Goal: Information Seeking & Learning: Find specific fact

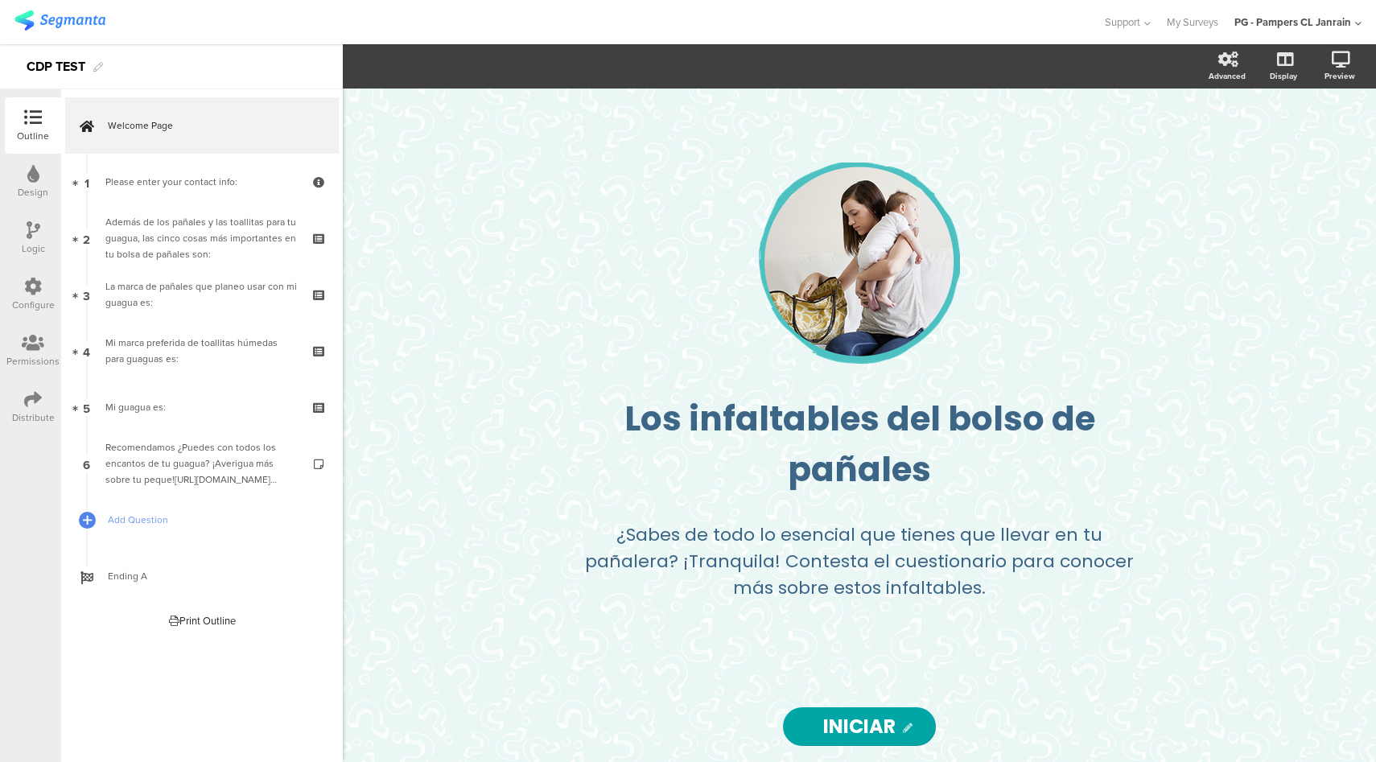
click at [28, 292] on icon at bounding box center [33, 287] width 18 height 18
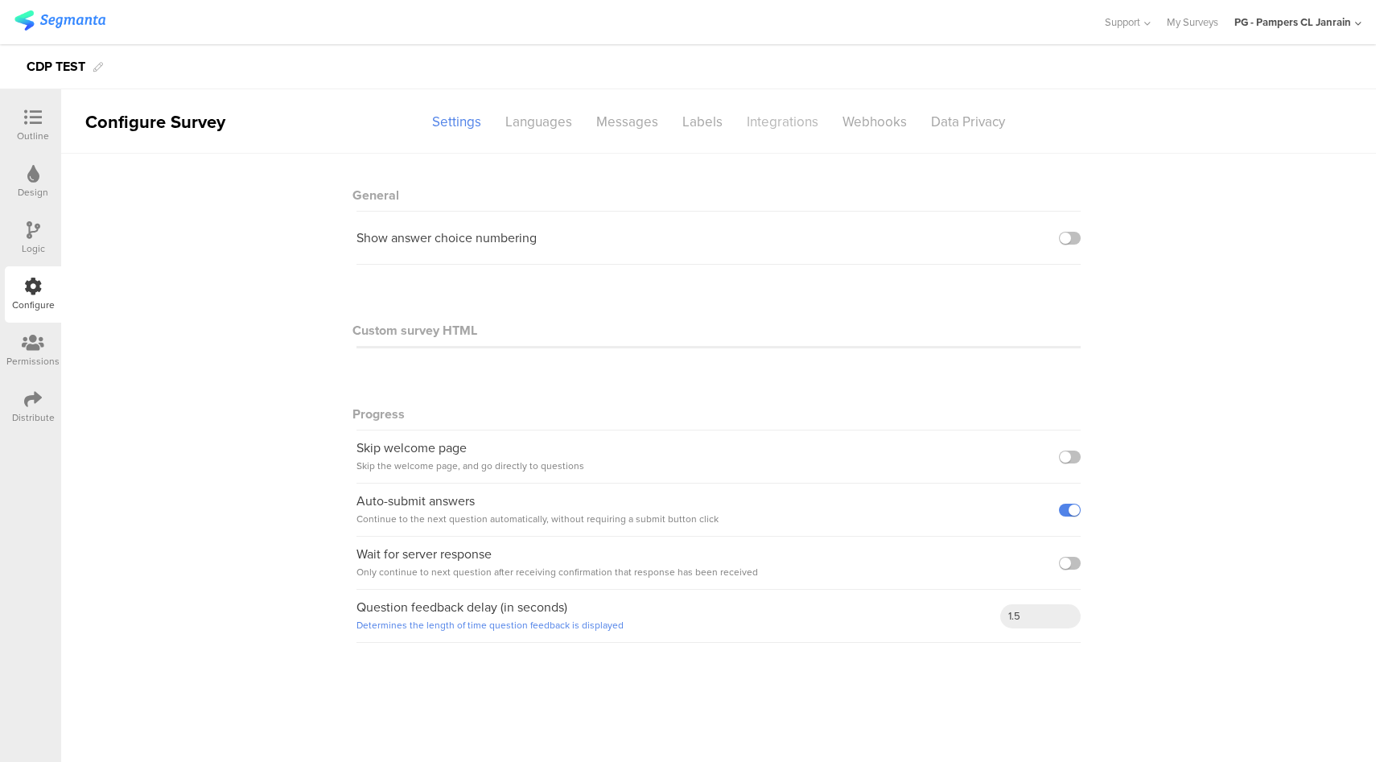
click at [777, 123] on div "Integrations" at bounding box center [783, 122] width 96 height 28
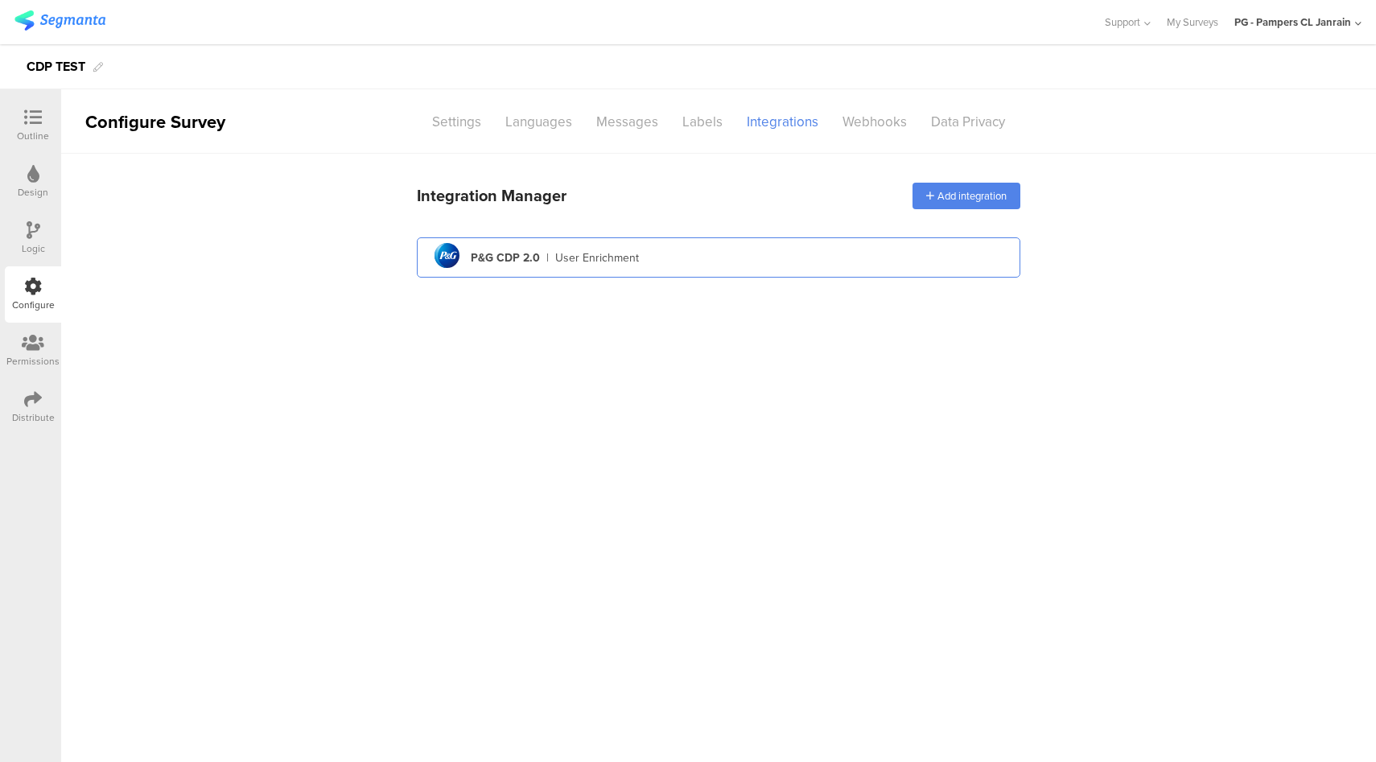
click at [709, 249] on div "pg logo P&G CDP 2.0 | User Enrichment" at bounding box center [719, 257] width 578 height 39
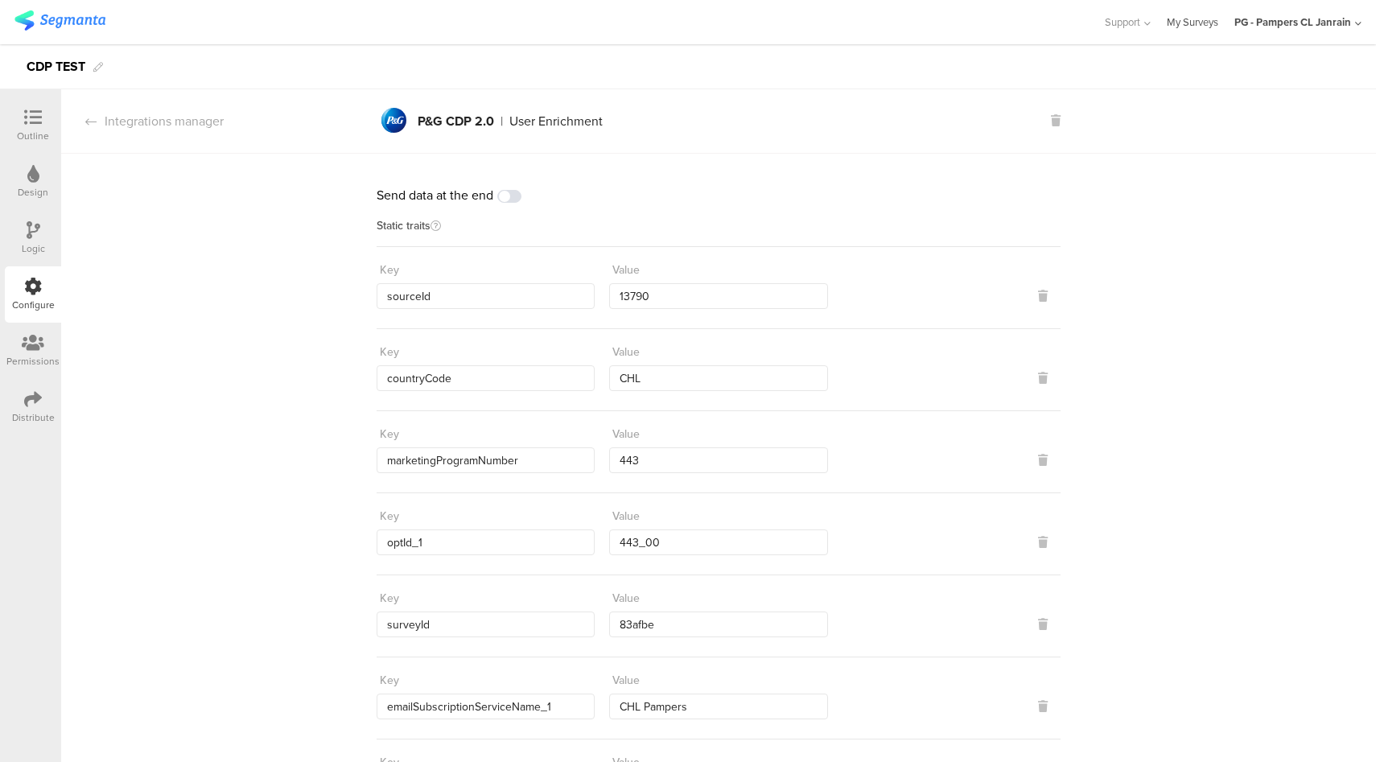
click at [1198, 28] on link "My Surveys" at bounding box center [1193, 22] width 52 height 44
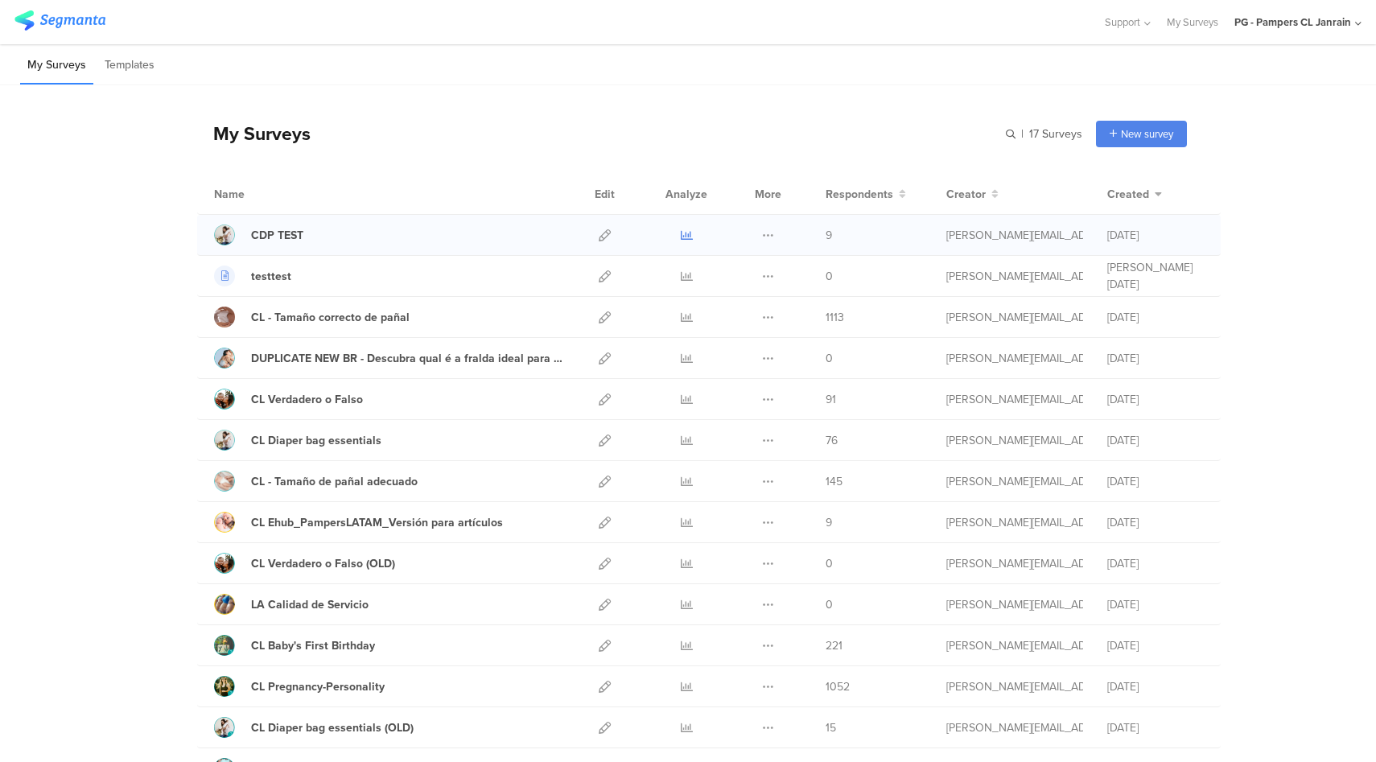
click at [681, 237] on icon at bounding box center [687, 235] width 12 height 12
click at [599, 237] on icon at bounding box center [605, 235] width 12 height 12
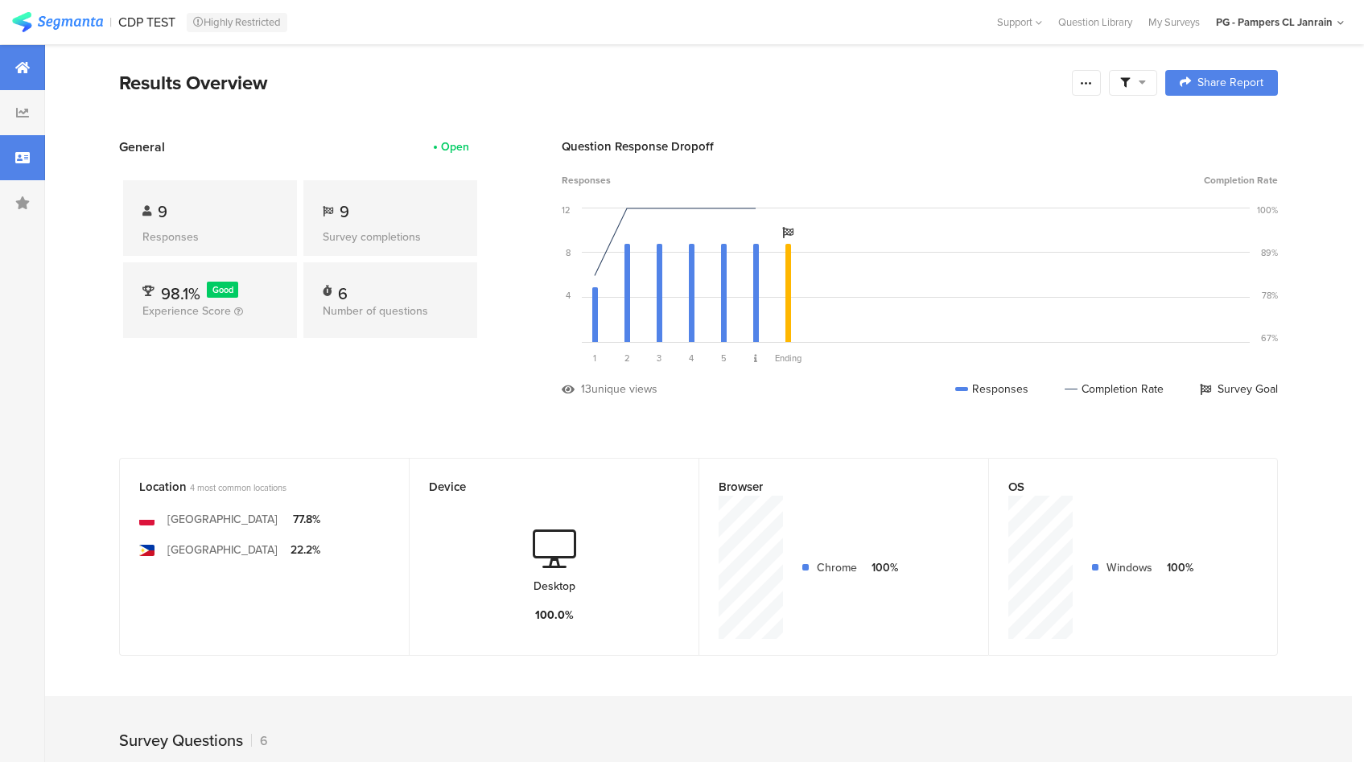
click at [34, 156] on div at bounding box center [22, 157] width 45 height 45
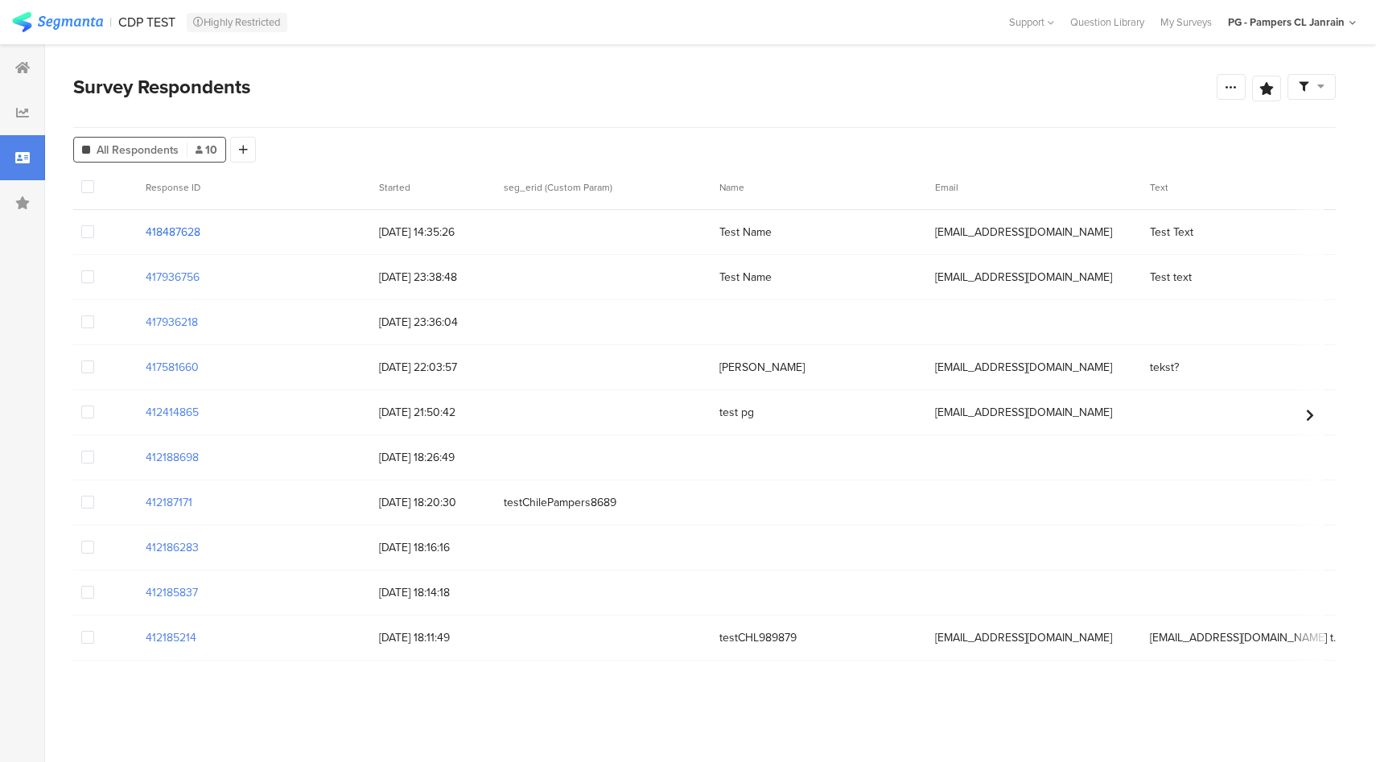
click at [182, 234] on section "418487628" at bounding box center [173, 232] width 55 height 17
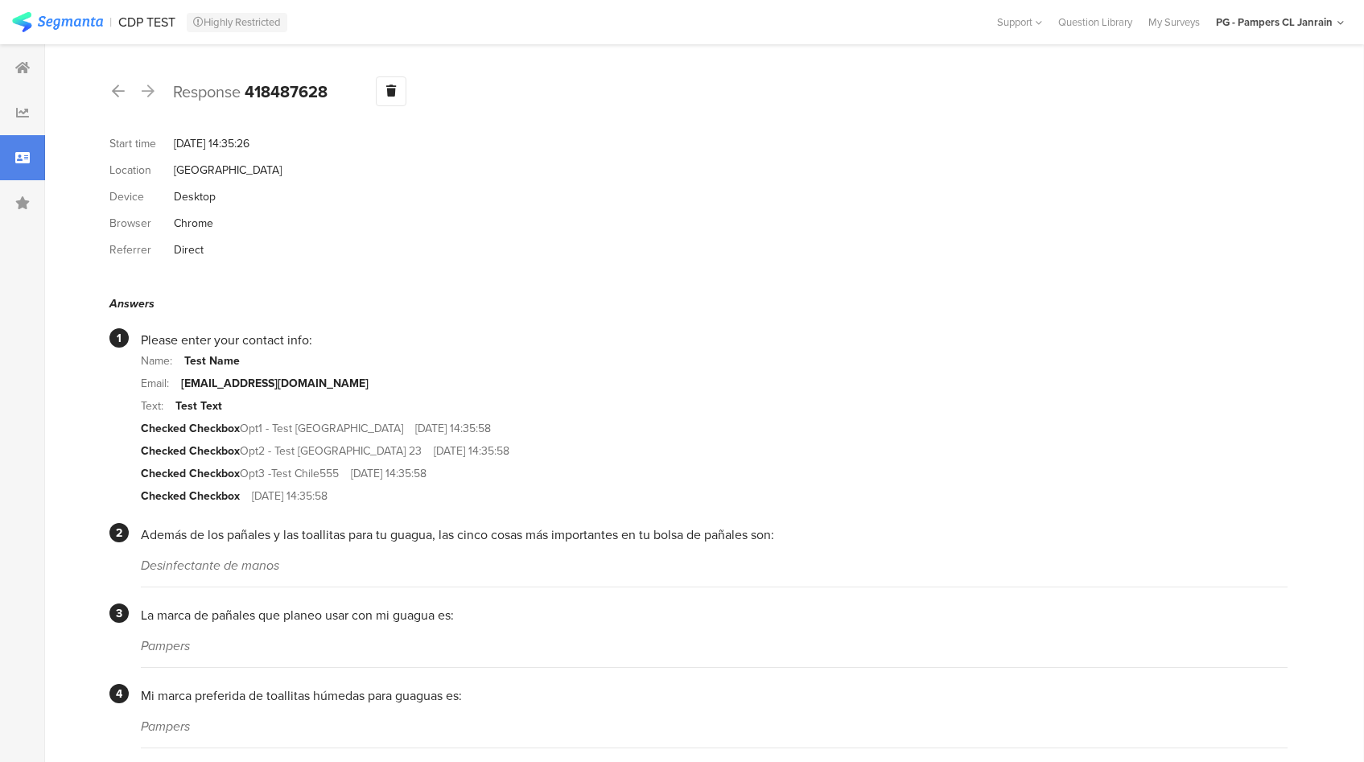
drag, startPoint x: 335, startPoint y: 92, endPoint x: 250, endPoint y: 94, distance: 84.5
click at [250, 94] on div "Response 418487628 Warning Delete Cancel" at bounding box center [698, 91] width 1178 height 30
copy b "418487628"
click at [545, 376] on section "Email: [EMAIL_ADDRESS][DOMAIN_NAME]" at bounding box center [714, 383] width 1147 height 23
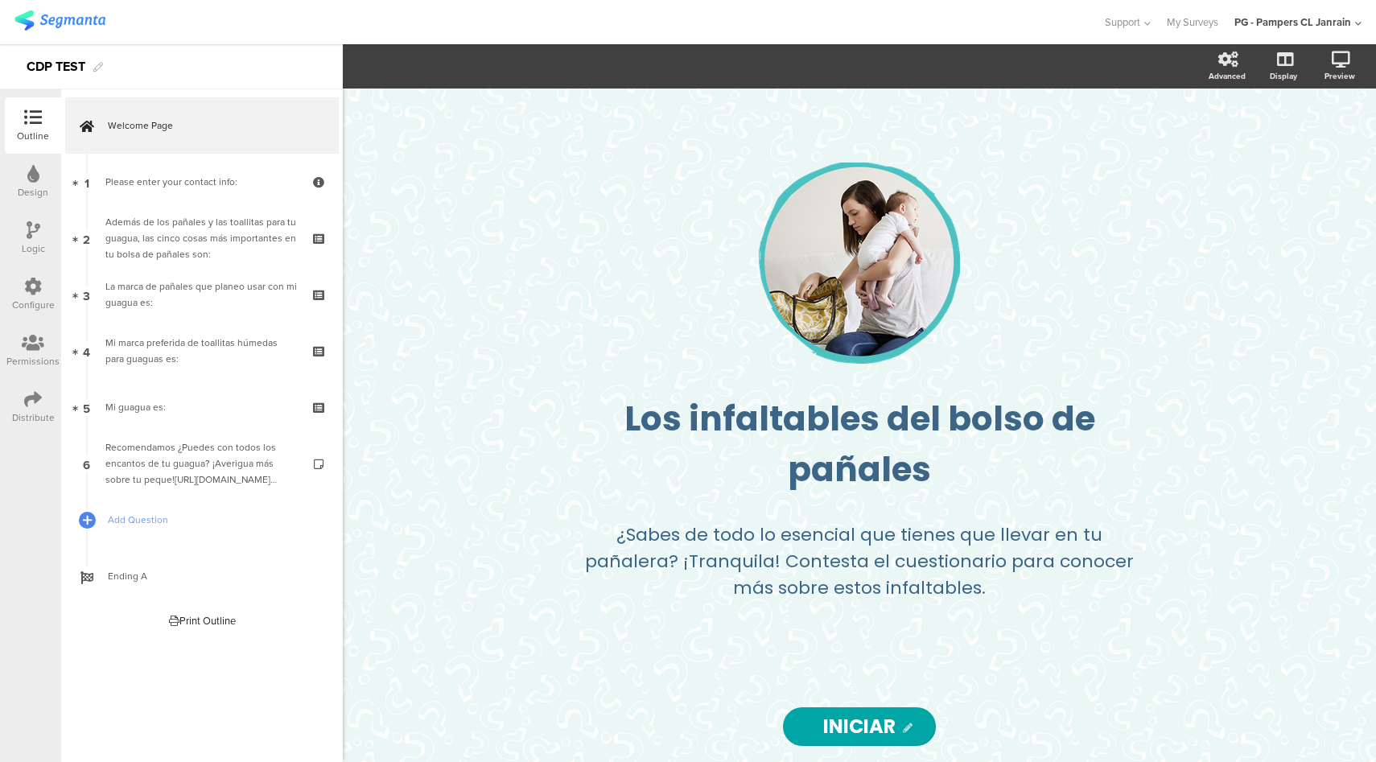
click at [35, 281] on icon at bounding box center [33, 287] width 18 height 18
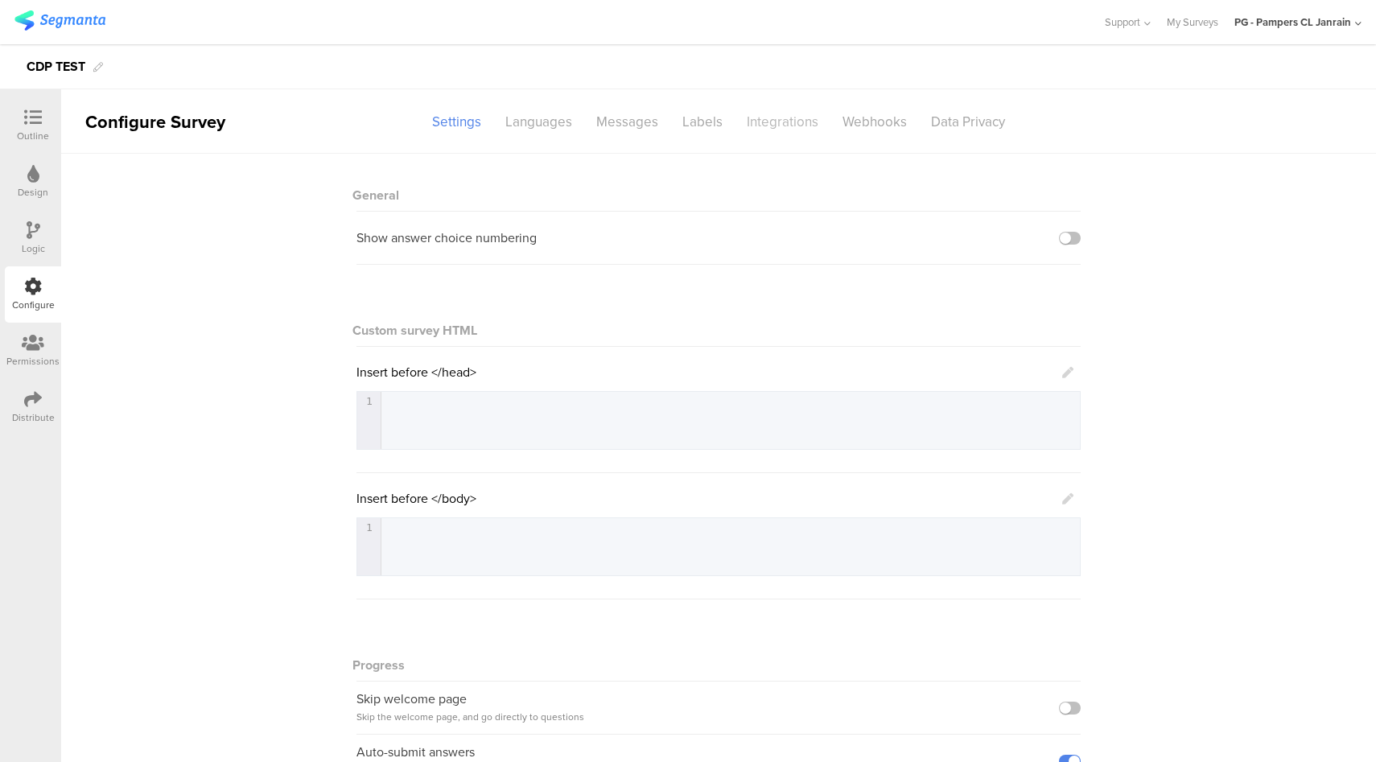
click at [780, 125] on div "Integrations" at bounding box center [783, 122] width 96 height 28
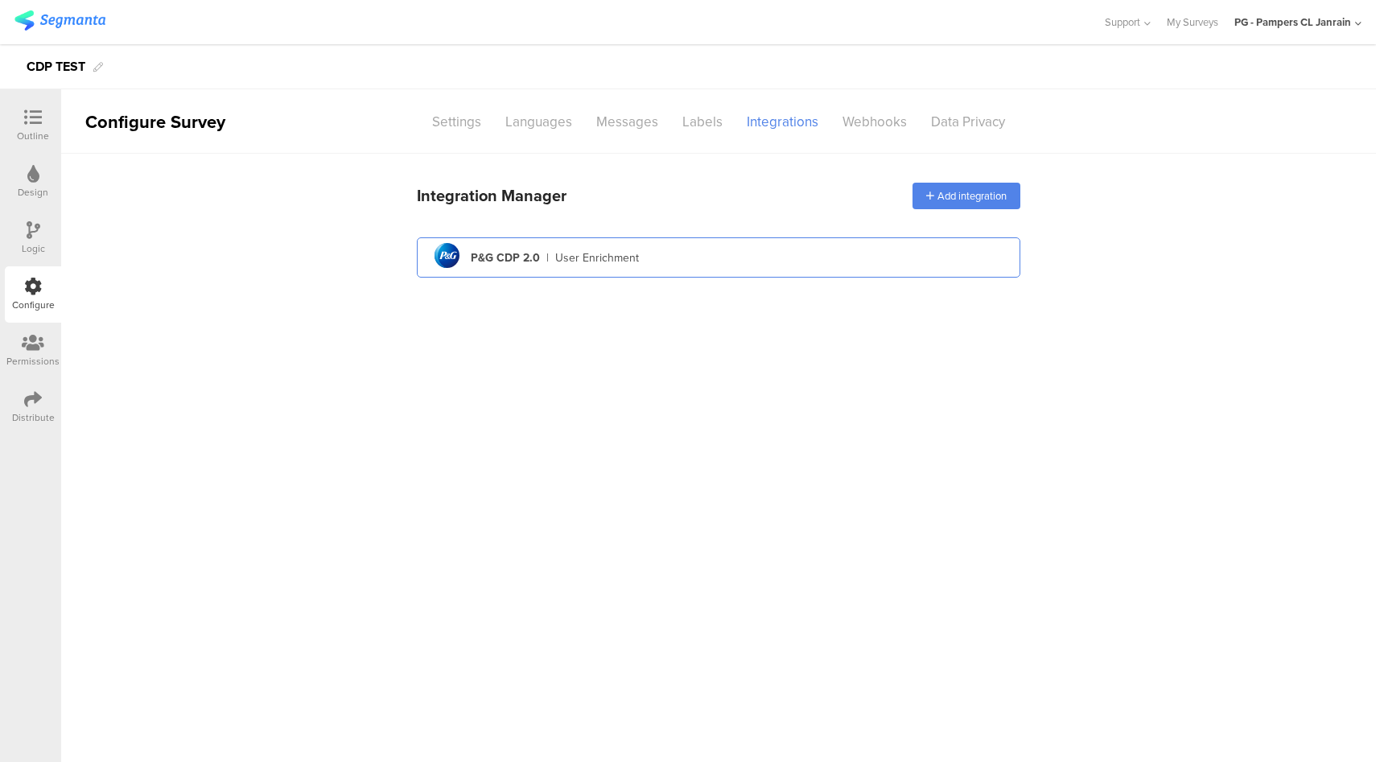
click at [640, 274] on div "pg logo P&G CDP 2.0 | User Enrichment" at bounding box center [719, 257] width 578 height 39
